Goal: Task Accomplishment & Management: Use online tool/utility

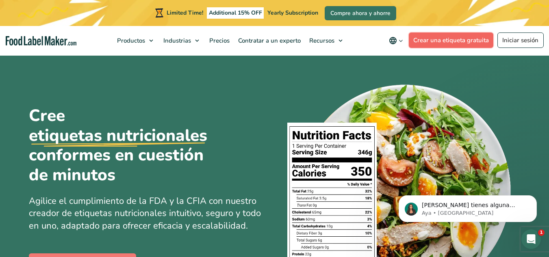
click at [431, 36] on link "Crear una etiqueta gratuita" at bounding box center [451, 40] width 85 height 15
